Goal: Information Seeking & Learning: Compare options

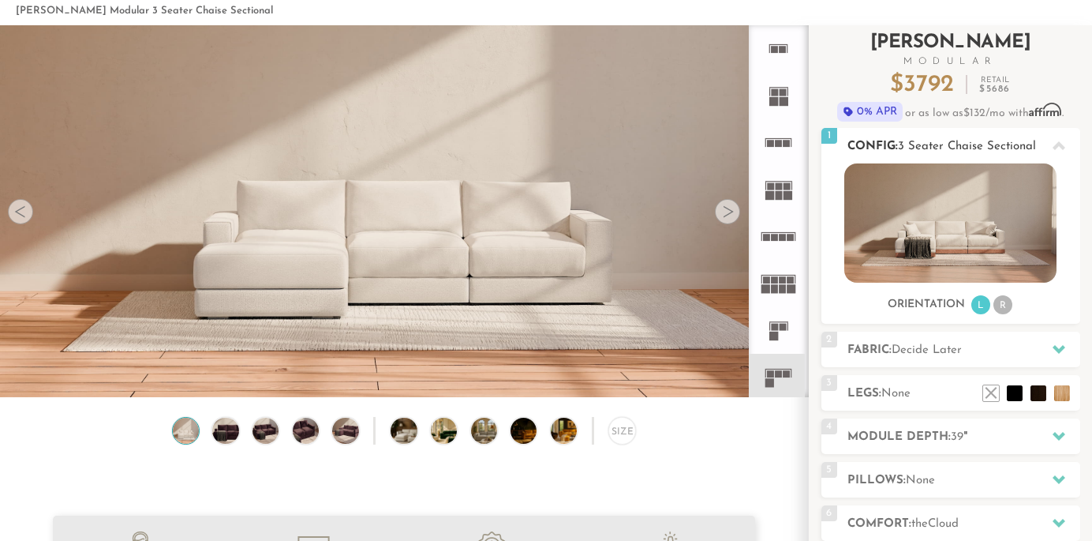
scroll to position [54, 0]
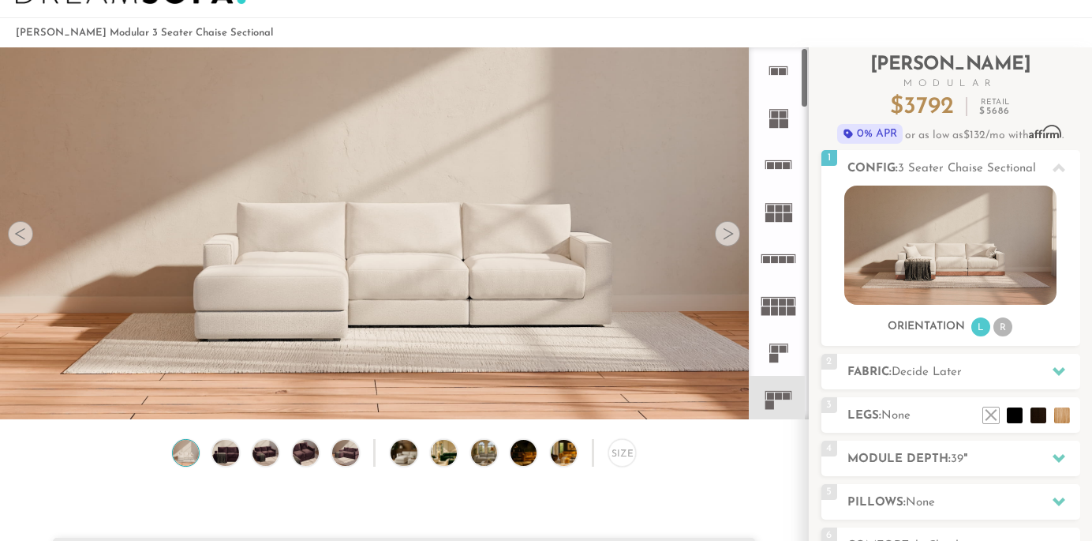
click at [781, 124] on rect at bounding box center [784, 123] width 9 height 9
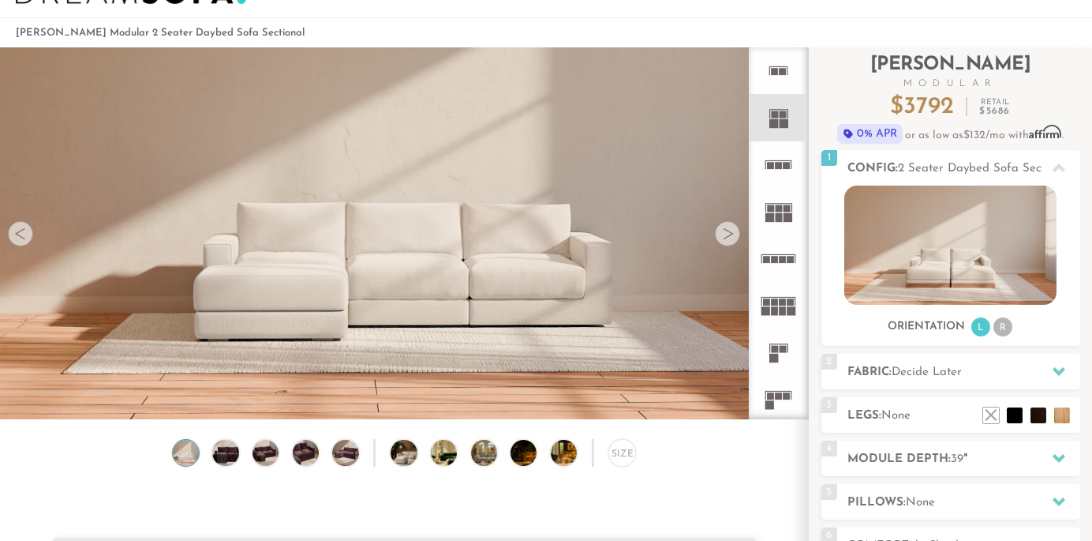
click at [788, 157] on icon at bounding box center [778, 164] width 47 height 47
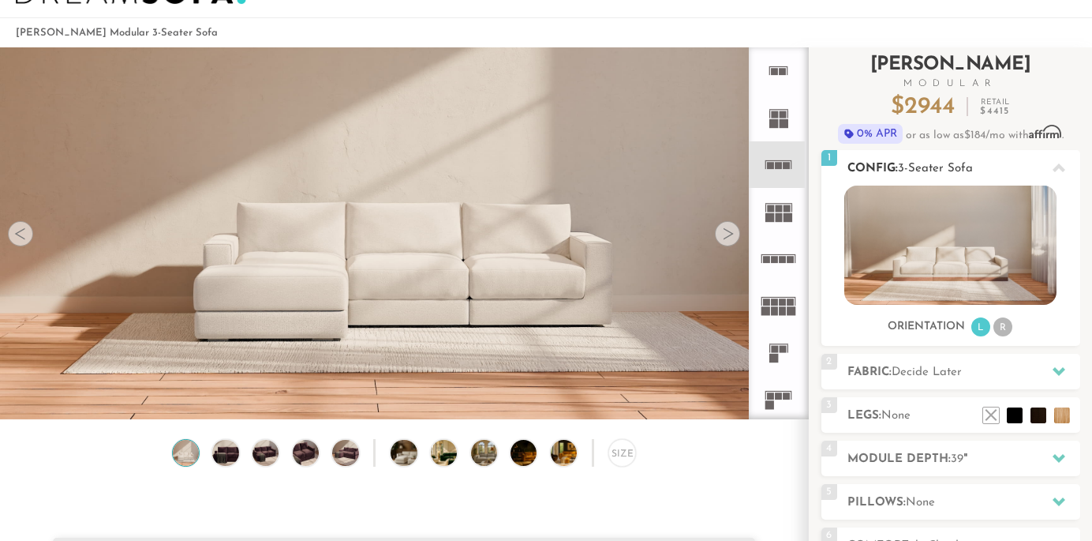
click at [985, 326] on li "L" at bounding box center [981, 326] width 19 height 19
click at [788, 211] on rect at bounding box center [787, 208] width 7 height 7
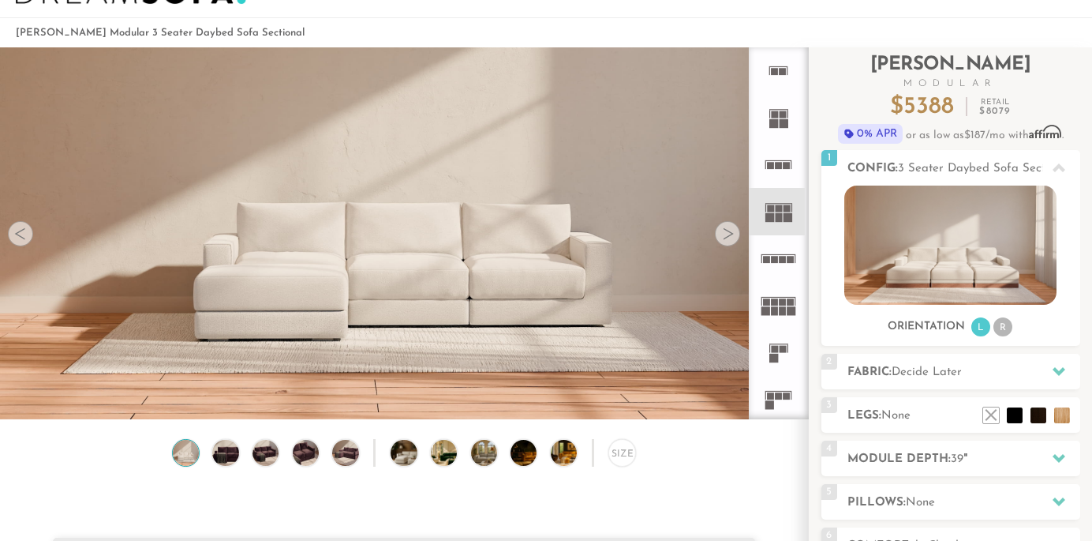
click at [784, 255] on icon at bounding box center [778, 258] width 47 height 47
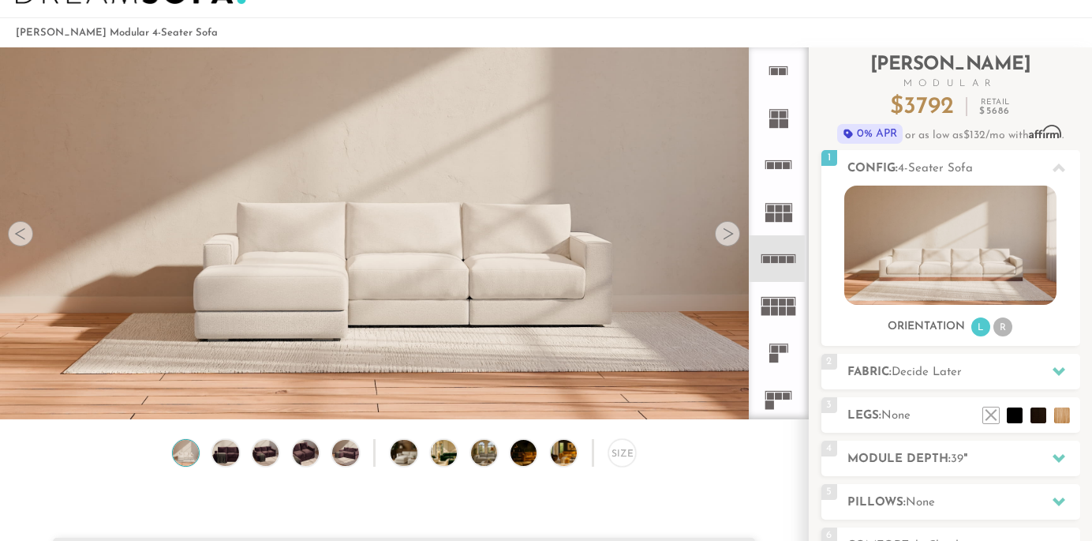
click at [786, 204] on icon at bounding box center [778, 211] width 47 height 47
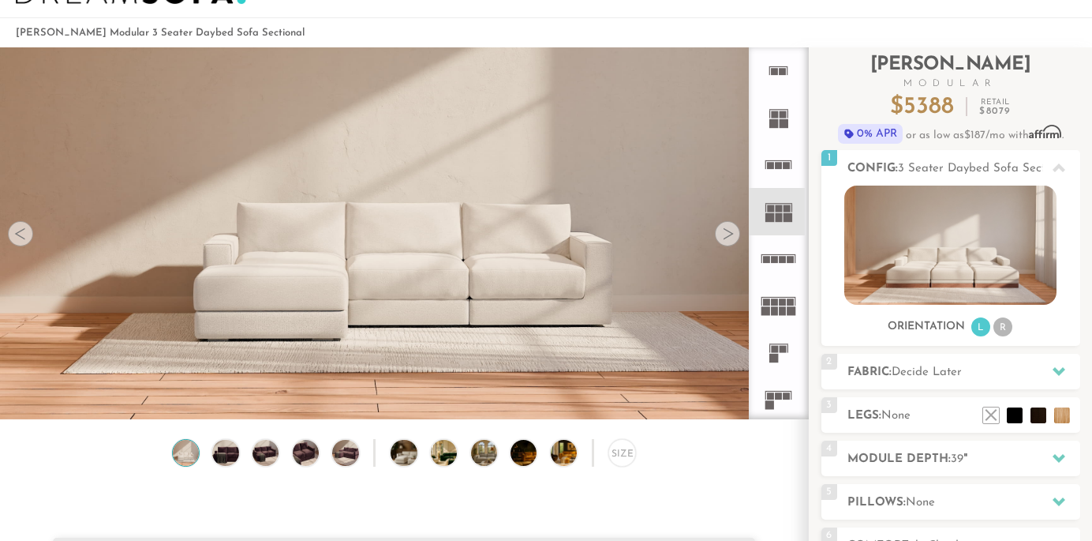
click at [772, 362] on icon at bounding box center [778, 351] width 47 height 47
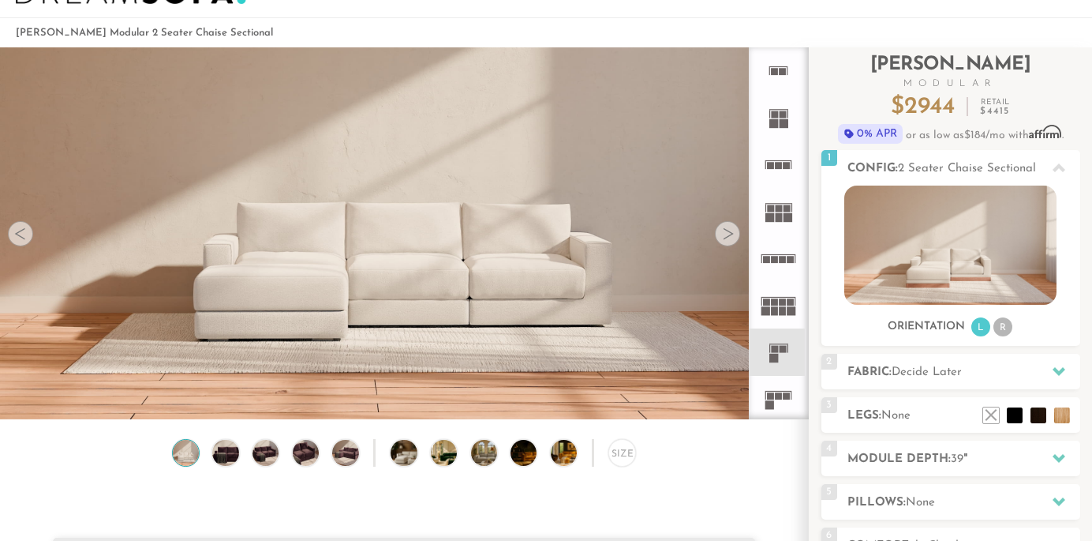
click at [772, 387] on icon at bounding box center [778, 399] width 47 height 47
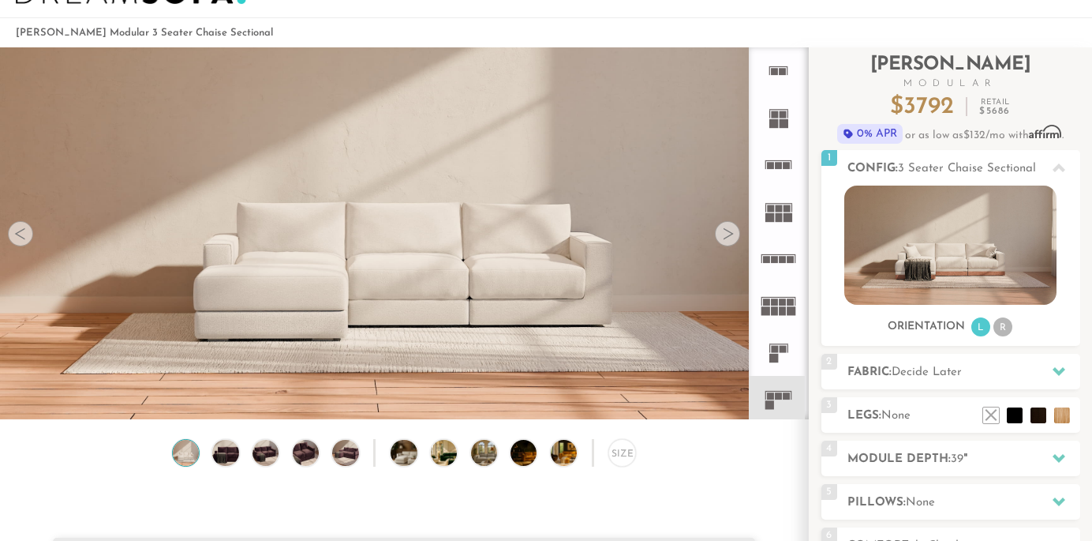
click at [779, 354] on icon at bounding box center [778, 351] width 47 height 47
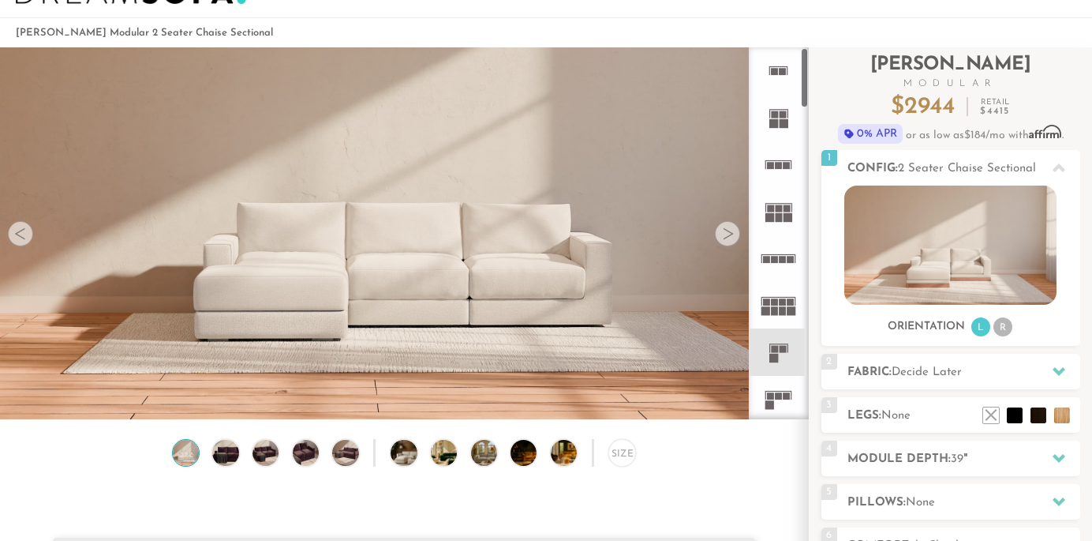
click at [781, 316] on icon at bounding box center [778, 305] width 47 height 47
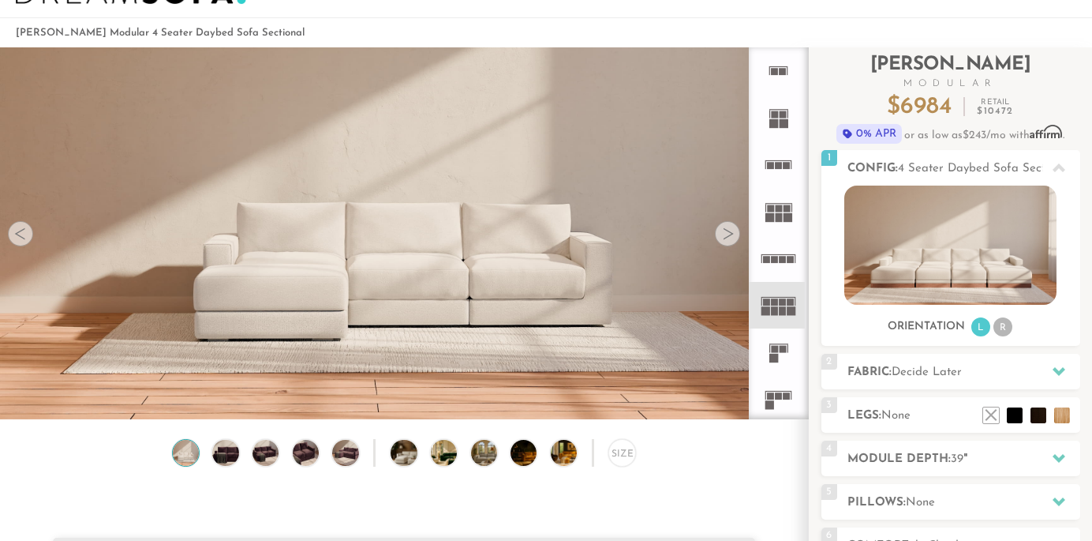
click at [775, 382] on icon at bounding box center [778, 399] width 47 height 47
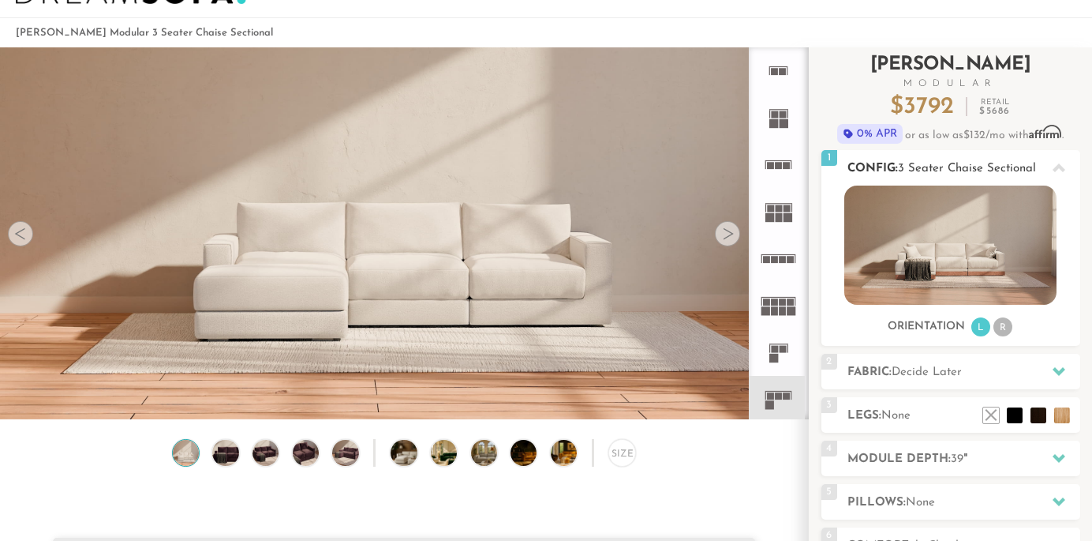
click at [906, 256] on img at bounding box center [950, 244] width 212 height 119
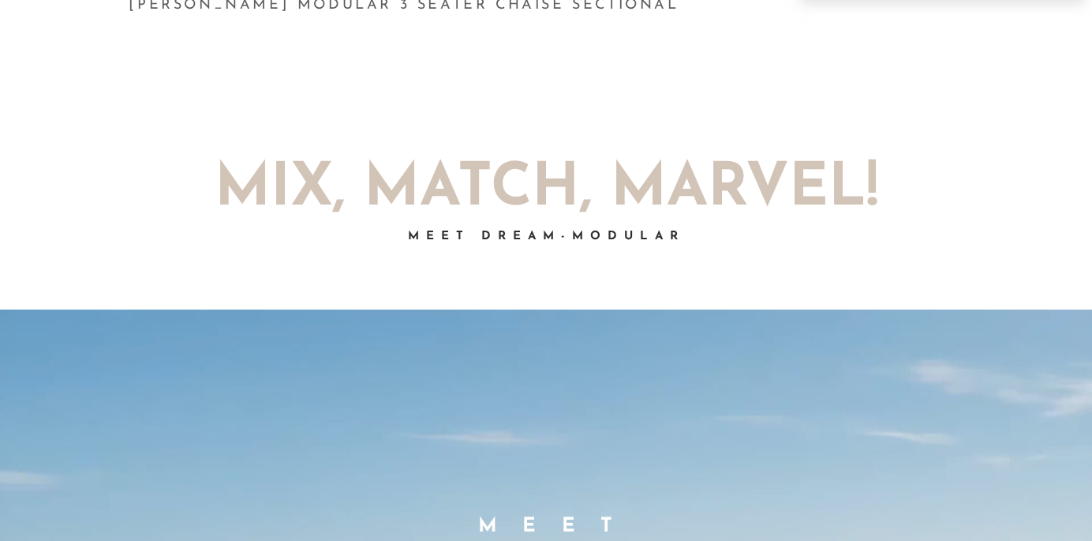
scroll to position [789, 0]
